Goal: Contribute content: Add original content to the website for others to see

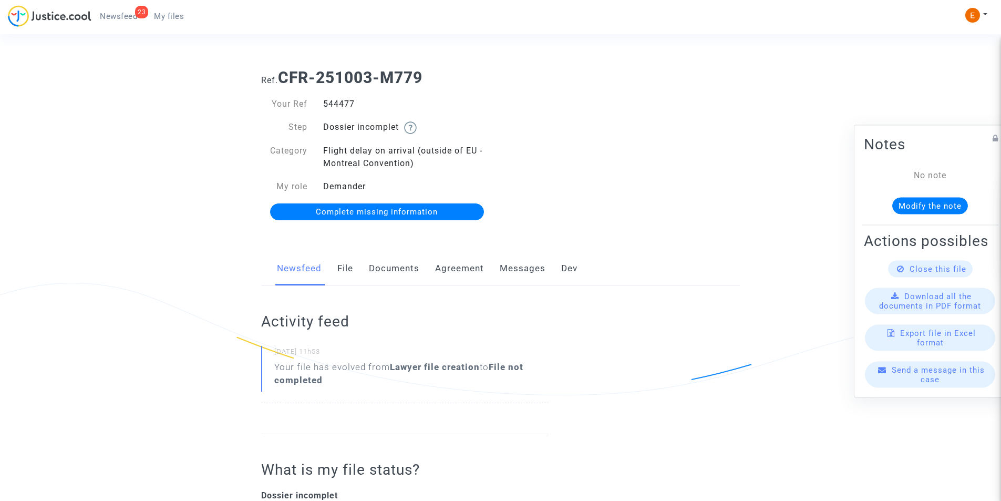
drag, startPoint x: 399, startPoint y: 269, endPoint x: 383, endPoint y: 274, distance: 16.0
click at [398, 269] on link "Documents" at bounding box center [394, 268] width 50 height 35
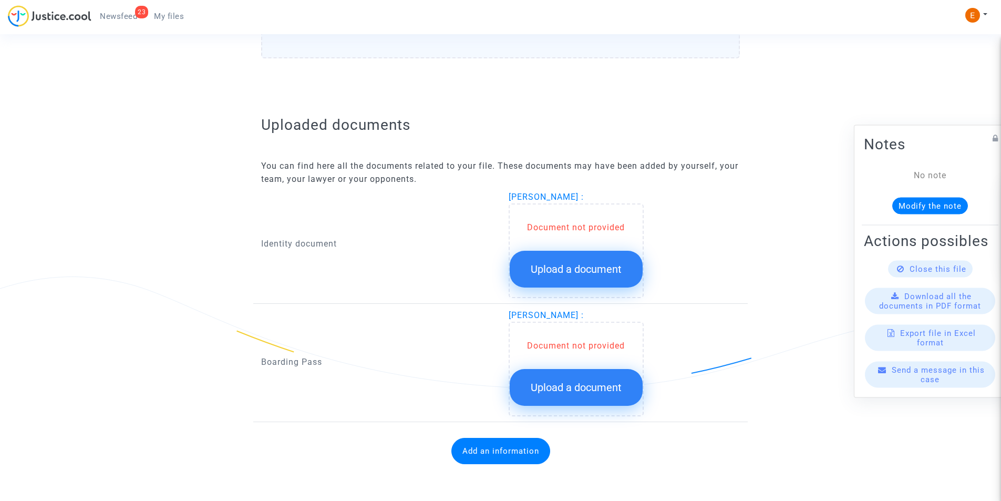
scroll to position [564, 0]
click at [559, 261] on button "Upload a document" at bounding box center [576, 268] width 133 height 37
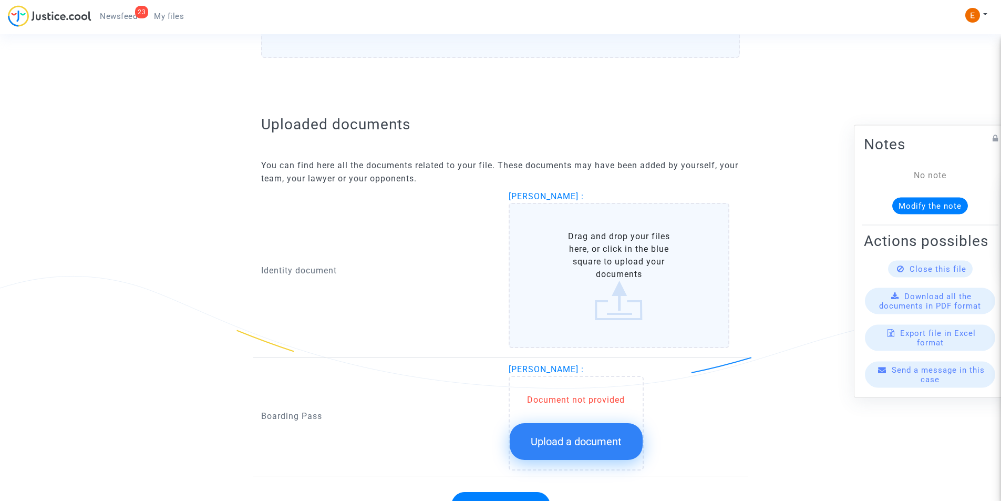
click at [561, 257] on label "Drag and drop your files here, or click in the blue square to upload your docum…" at bounding box center [619, 275] width 221 height 145
click at [0, 0] on input "Drag and drop your files here, or click in the blue square to upload your docum…" at bounding box center [0, 0] width 0 height 0
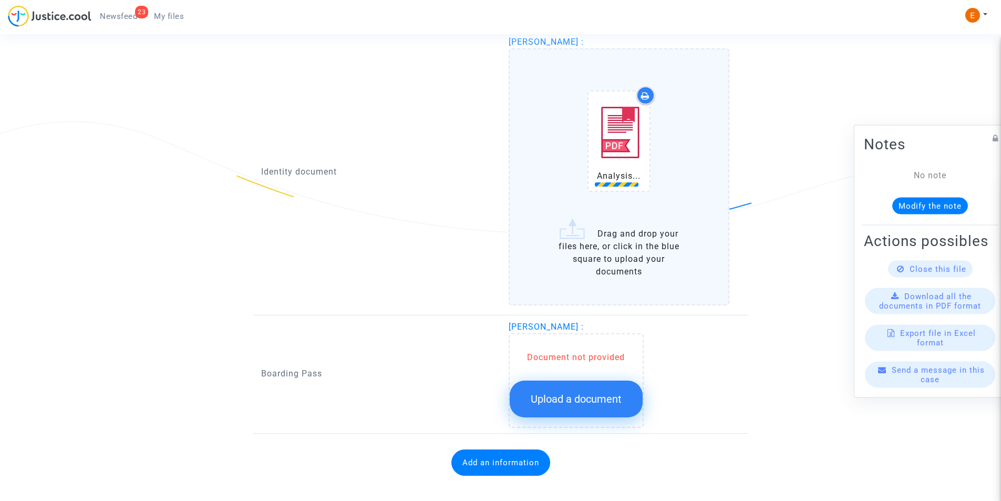
scroll to position [721, 0]
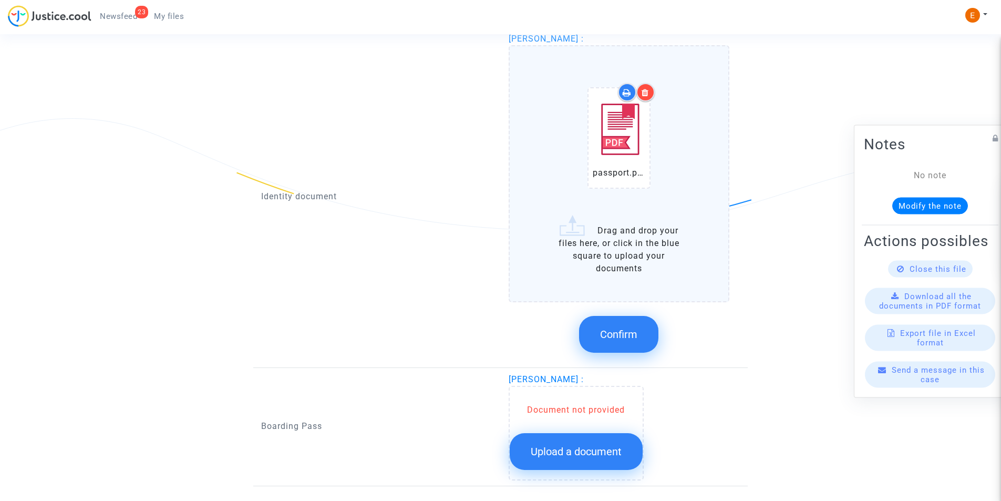
click at [649, 86] on div at bounding box center [645, 92] width 18 height 18
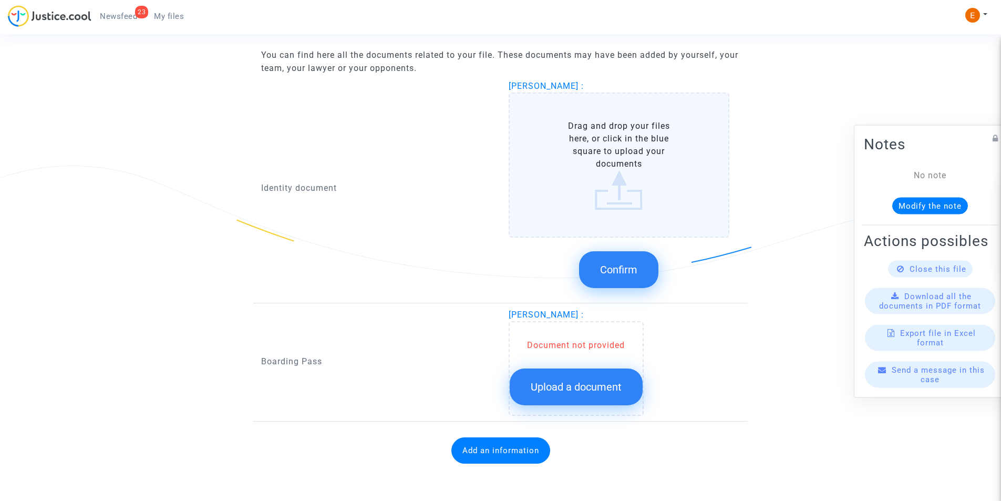
scroll to position [674, 0]
click at [645, 138] on label "Drag and drop your files here, or click in the blue square to upload your docum…" at bounding box center [619, 164] width 221 height 145
click at [0, 0] on input "Drag and drop your files here, or click in the blue square to upload your docum…" at bounding box center [0, 0] width 0 height 0
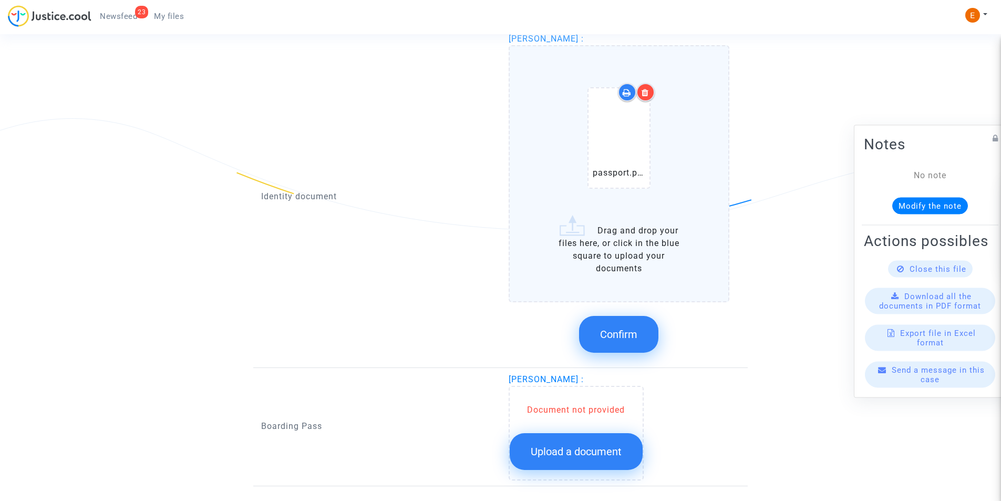
click at [619, 344] on button "Confirm" at bounding box center [618, 334] width 79 height 37
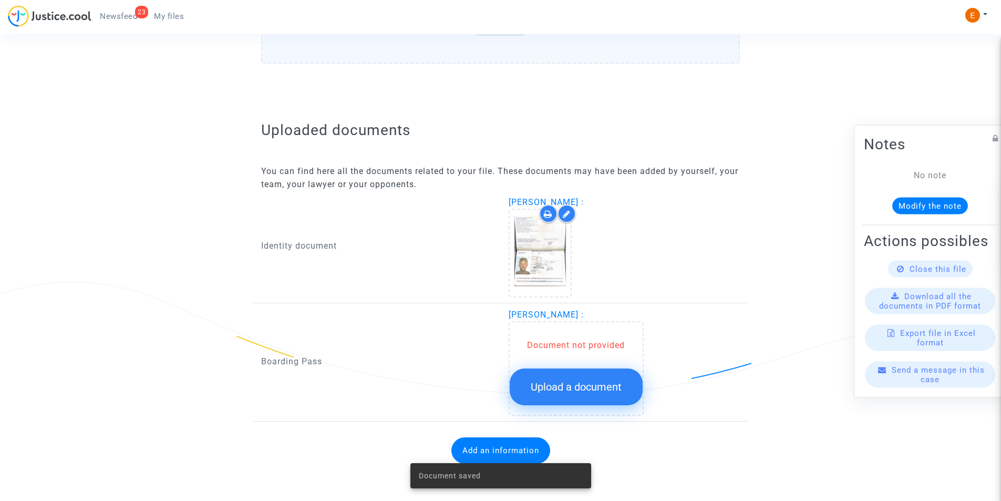
click at [600, 395] on button "Upload a document" at bounding box center [576, 386] width 133 height 37
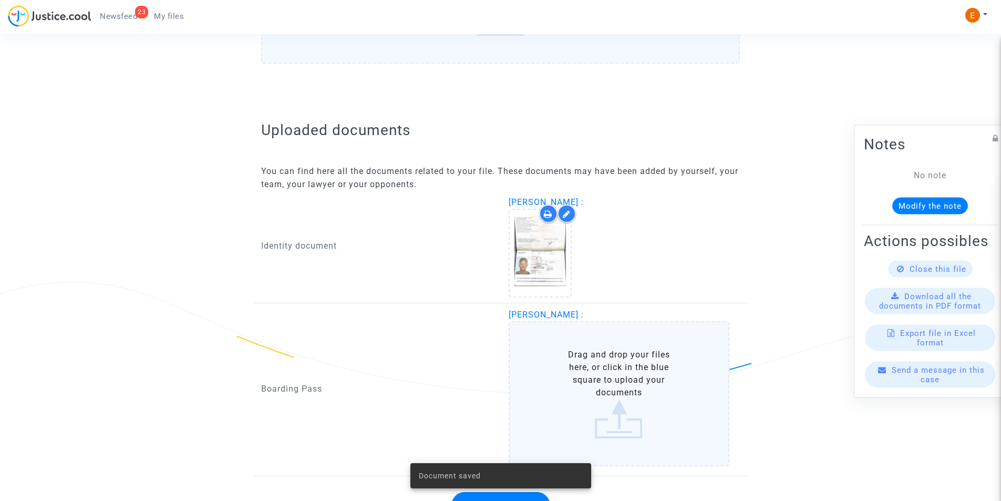
click at [608, 374] on label "Drag and drop your files here, or click in the blue square to upload your docum…" at bounding box center [619, 393] width 221 height 145
click at [0, 0] on input "Drag and drop your files here, or click in the blue square to upload your docum…" at bounding box center [0, 0] width 0 height 0
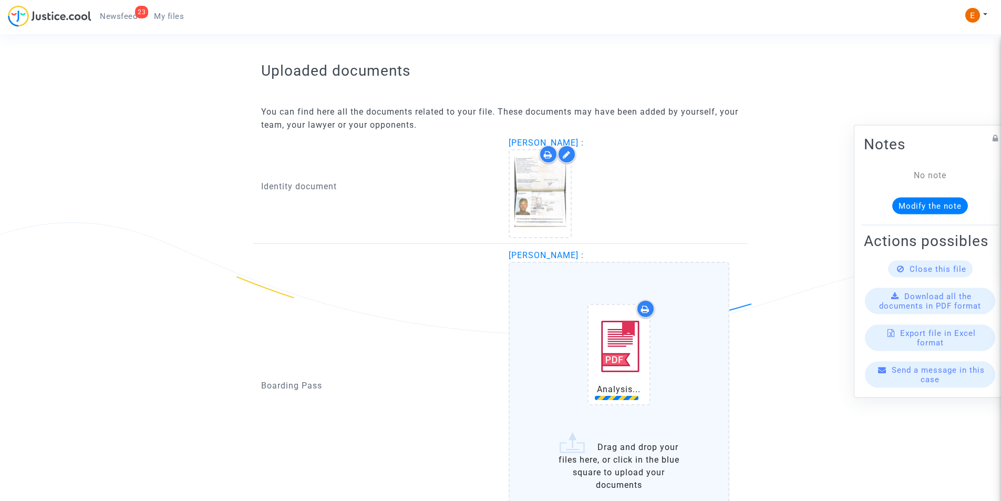
scroll to position [724, 0]
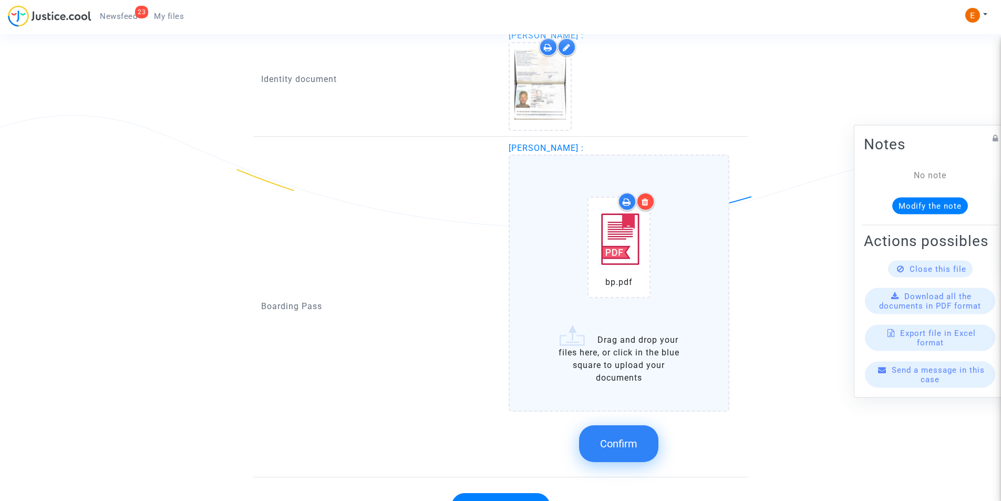
click at [620, 437] on button "Confirm" at bounding box center [618, 443] width 79 height 37
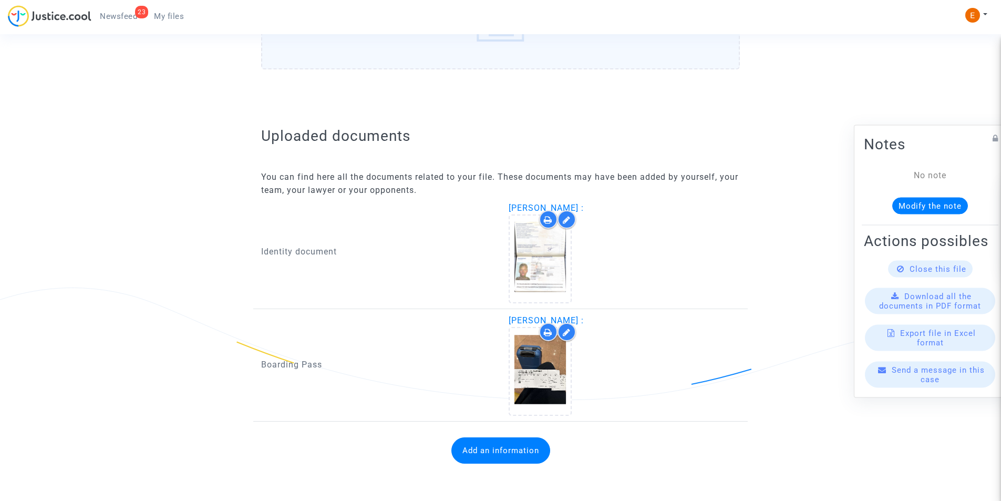
scroll to position [552, 0]
click at [507, 450] on button "Add an information" at bounding box center [500, 450] width 99 height 26
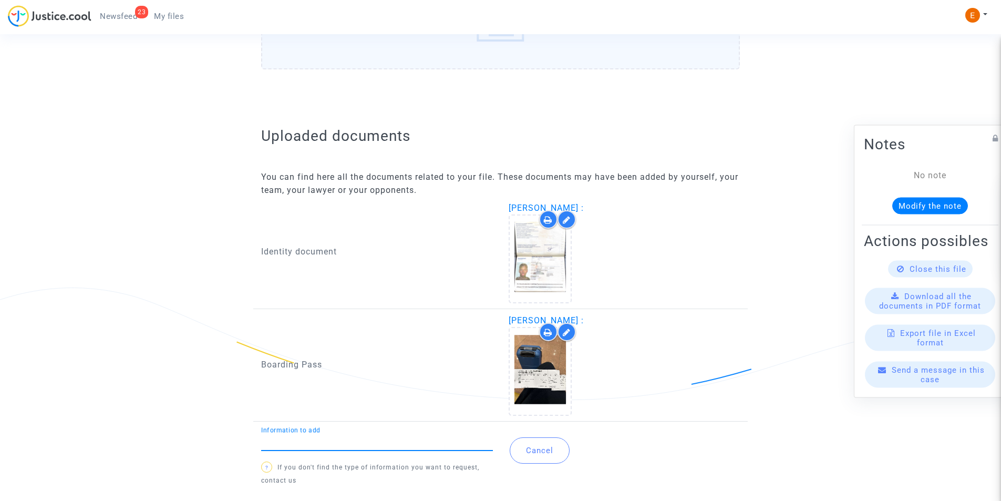
click at [347, 437] on input "Information to add" at bounding box center [377, 441] width 232 height 9
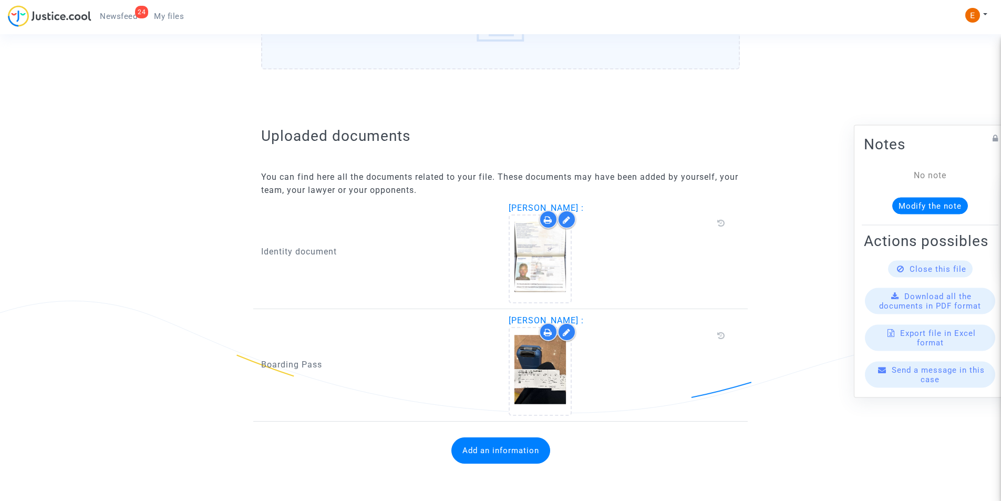
click at [476, 446] on button "Add an information" at bounding box center [500, 450] width 99 height 26
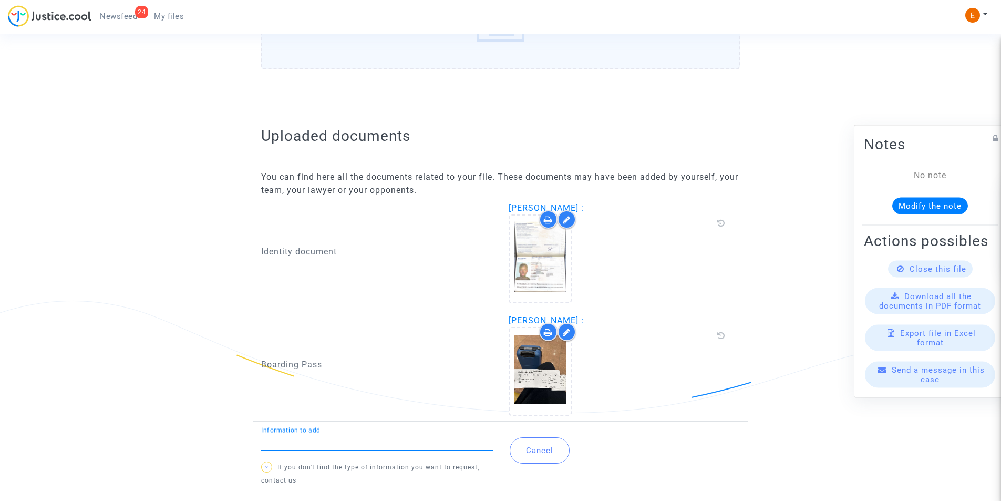
click at [402, 443] on input "Information to add" at bounding box center [377, 441] width 232 height 9
type input "Flight report"
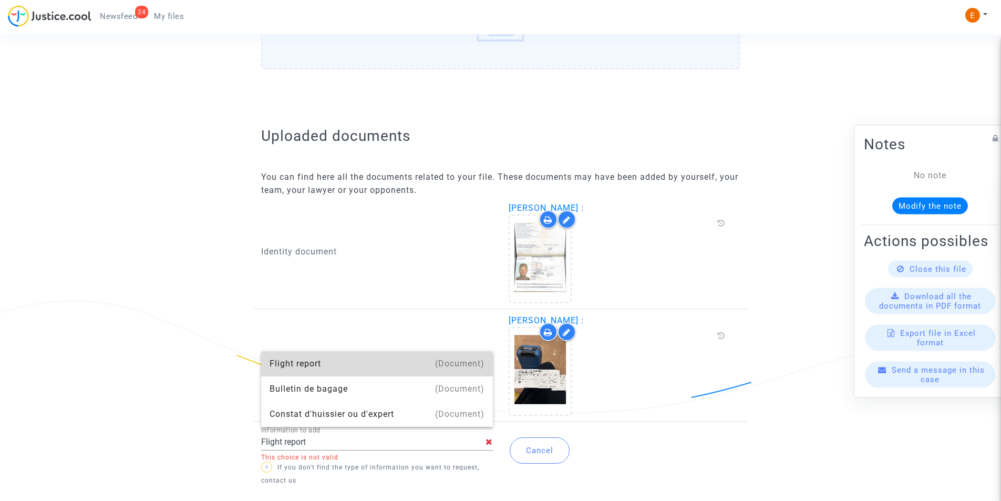
click at [347, 368] on div "Flight report" at bounding box center [376, 363] width 215 height 25
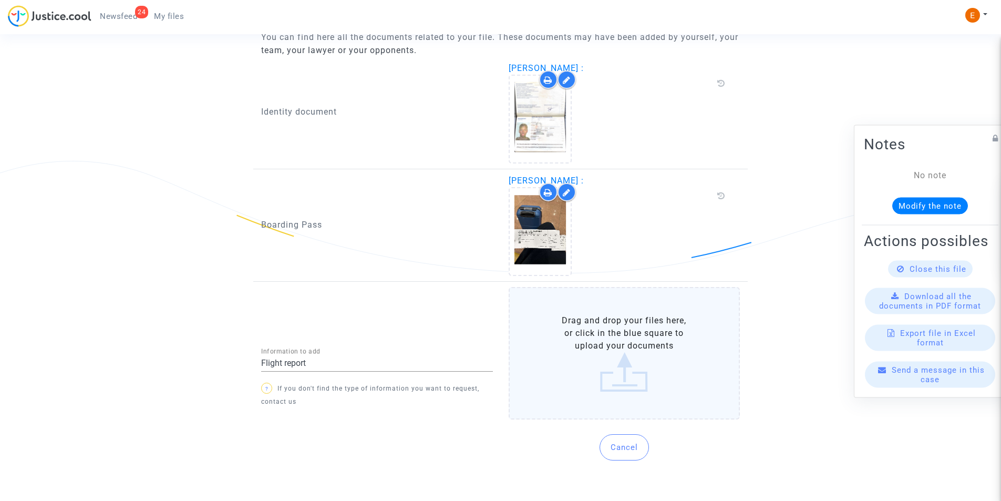
scroll to position [681, 0]
click at [623, 371] on label "Drag and drop your files here, or click in the blue square to upload your docum…" at bounding box center [625, 351] width 232 height 132
click at [0, 0] on input "Drag and drop your files here, or click in the blue square to upload your docum…" at bounding box center [0, 0] width 0 height 0
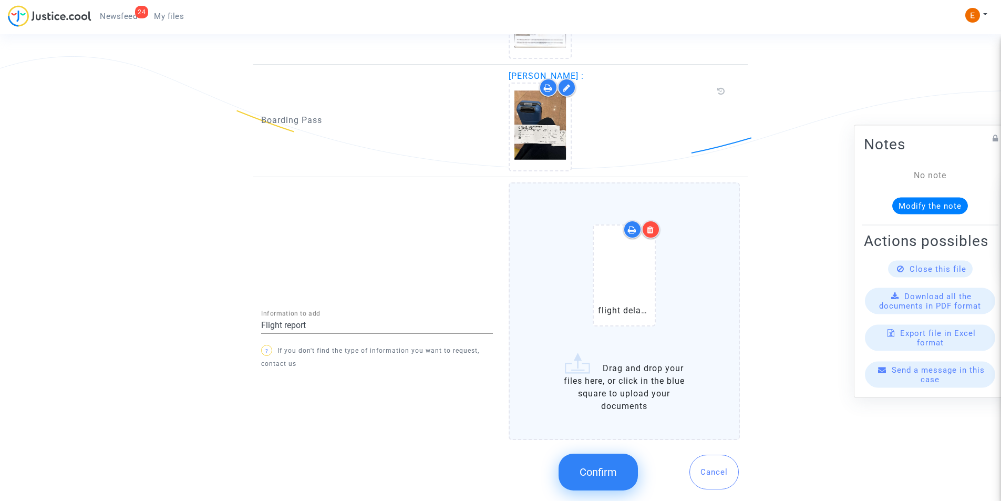
scroll to position [786, 0]
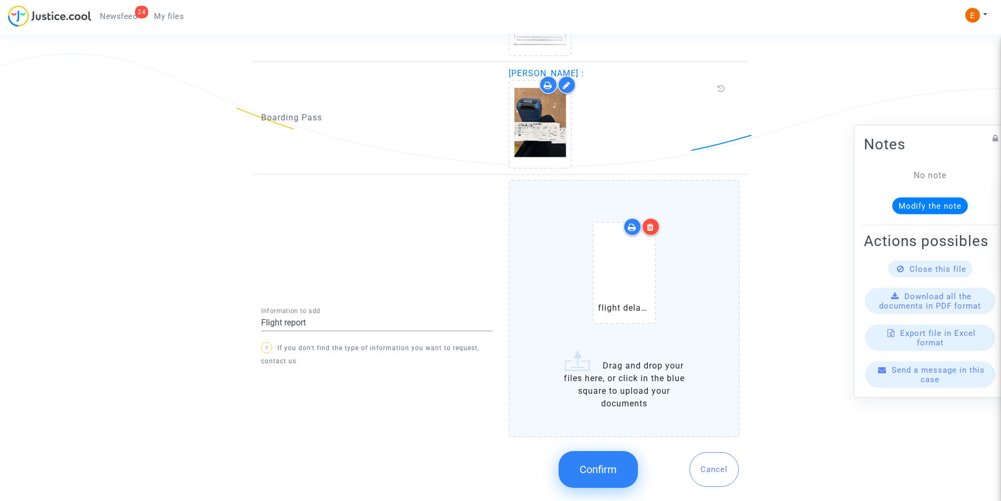
click at [613, 469] on span "Confirm" at bounding box center [597, 469] width 37 height 13
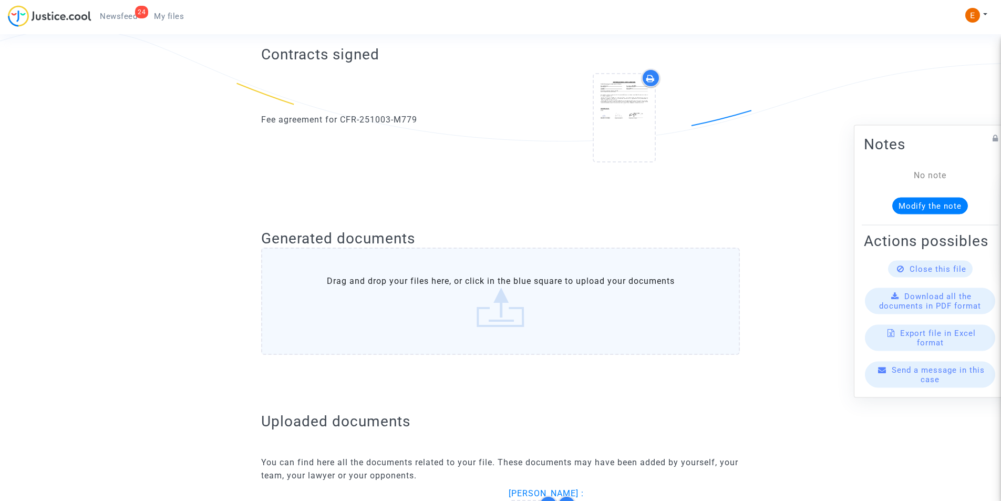
scroll to position [114, 0]
